Goal: Check status: Check status

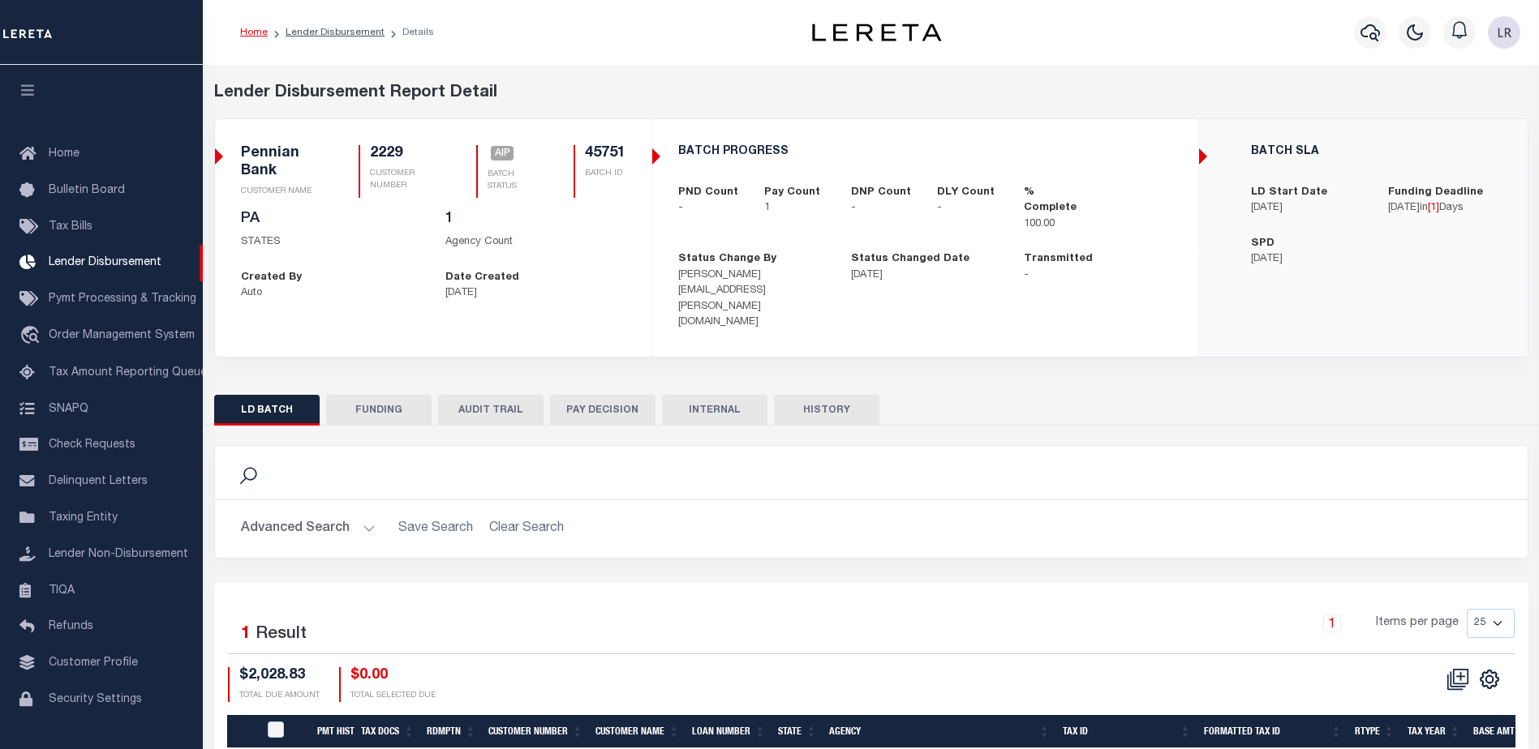
scroll to position [28, 0]
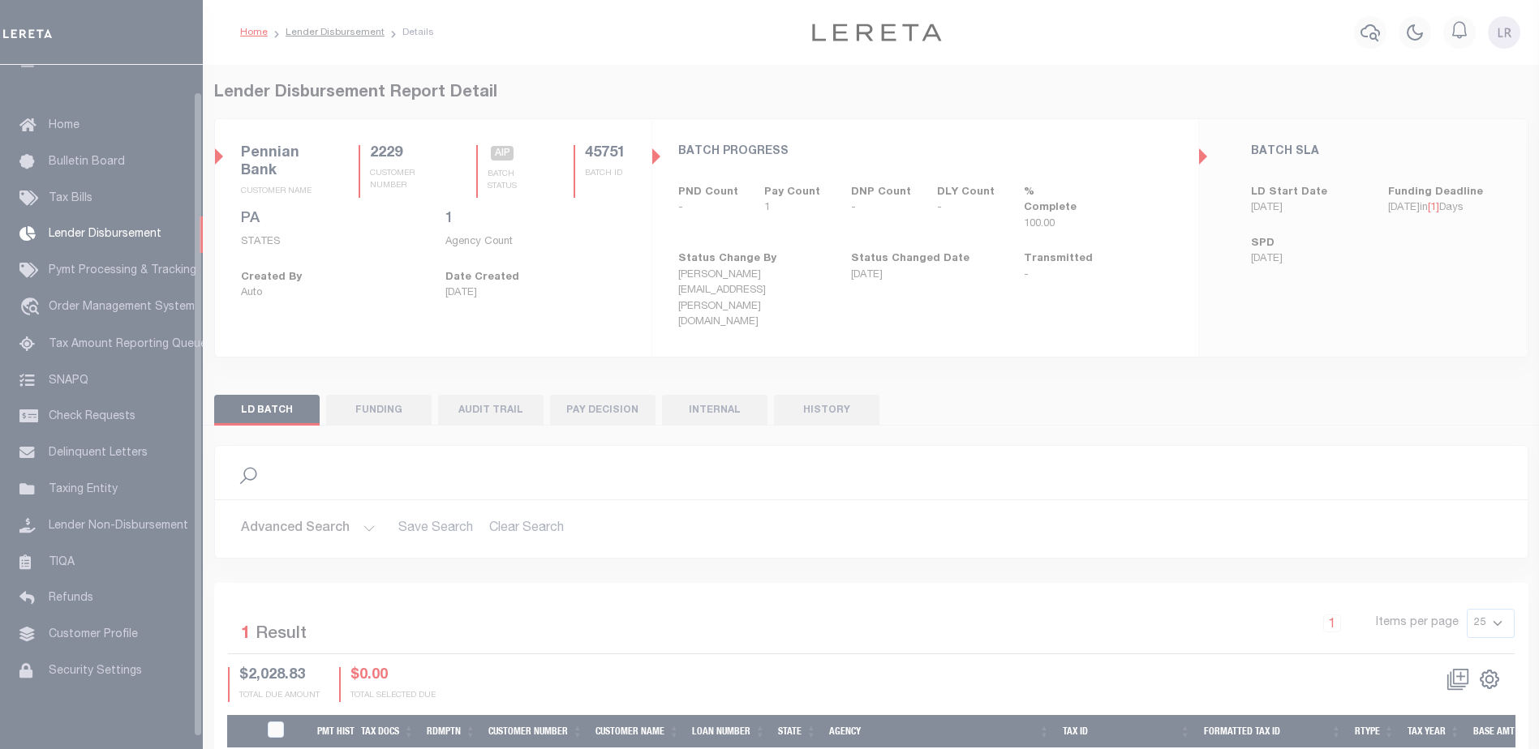
scroll to position [28, 0]
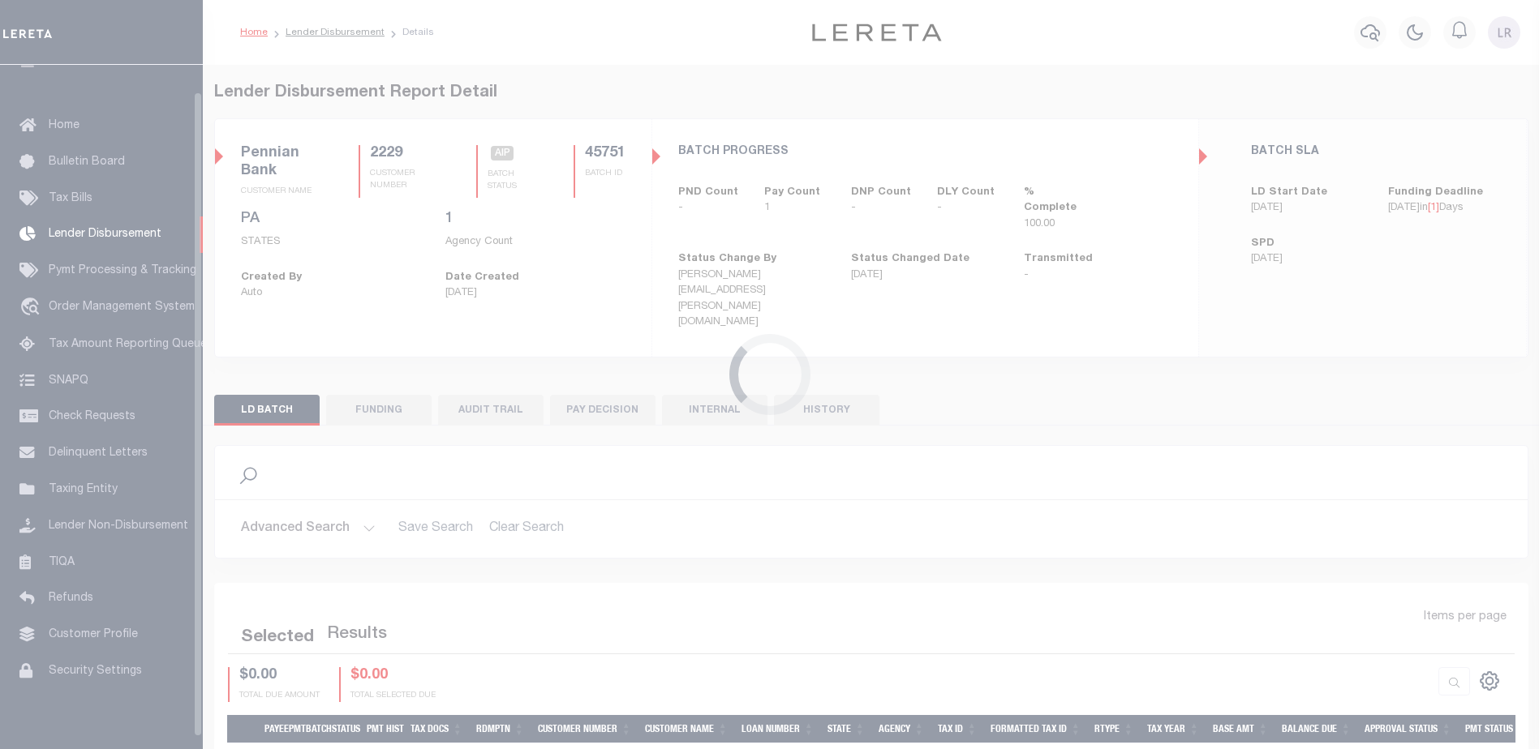
scroll to position [28, 0]
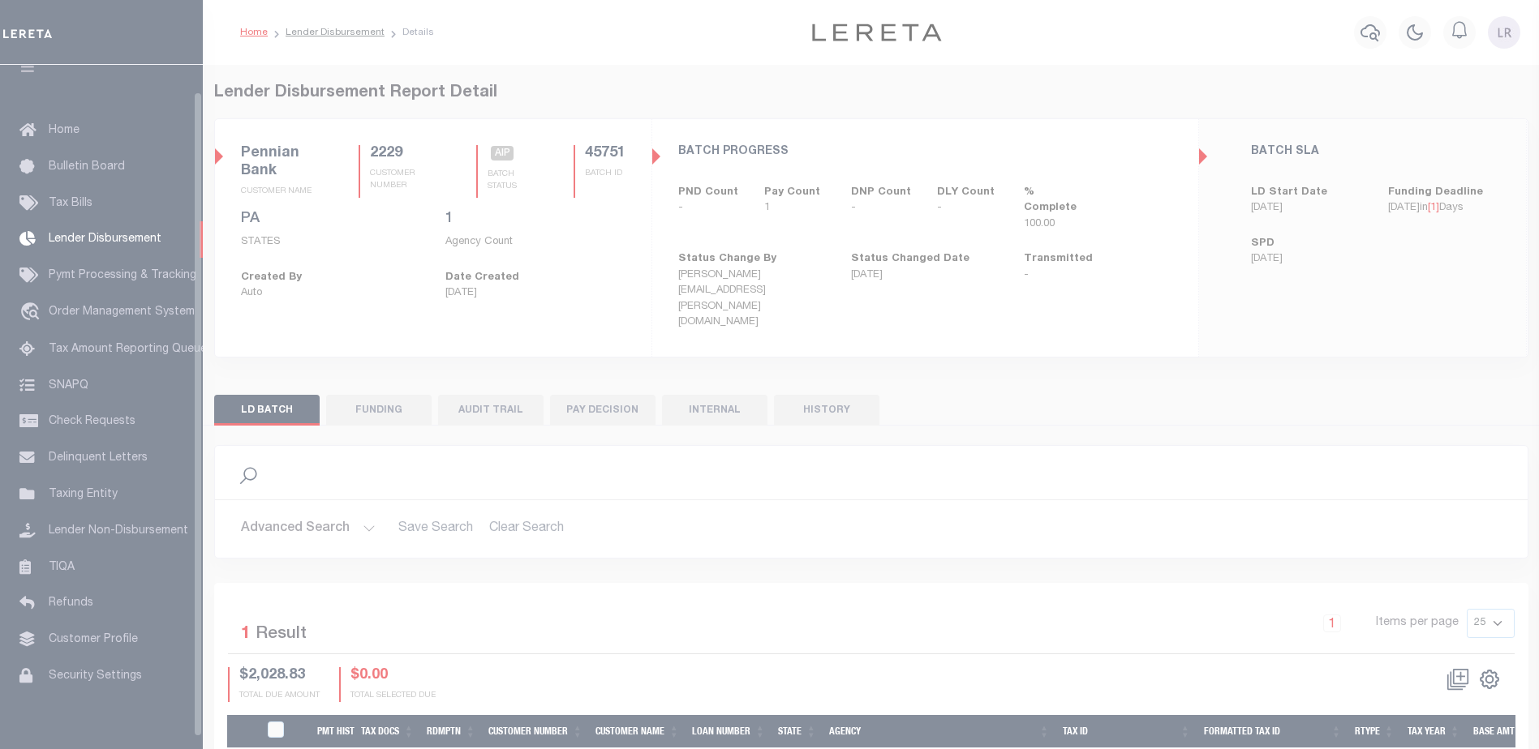
scroll to position [28, 0]
